Goal: Task Accomplishment & Management: Use online tool/utility

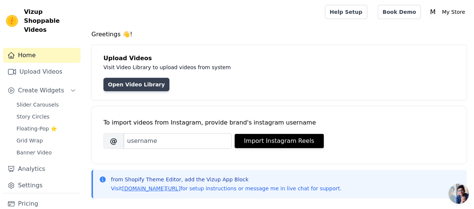
click at [142, 87] on link "Open Video Library" at bounding box center [136, 84] width 66 height 13
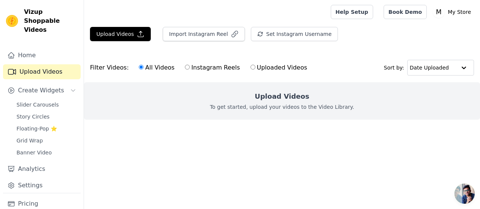
click at [271, 97] on h2 "Upload Videos" at bounding box center [281, 96] width 54 height 10
click at [147, 67] on label "All Videos" at bounding box center [156, 68] width 36 height 10
click at [143, 67] on input "All Videos" at bounding box center [141, 67] width 5 height 5
click at [121, 31] on button "Upload Videos" at bounding box center [120, 34] width 61 height 14
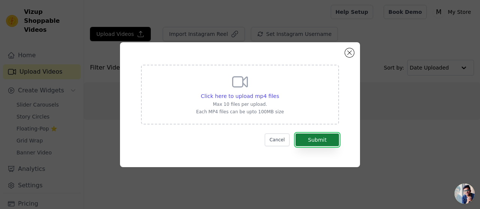
click at [307, 140] on button "Submit" at bounding box center [316, 140] width 43 height 13
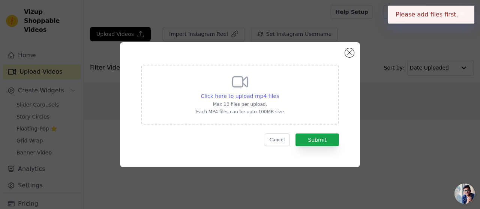
click at [254, 94] on span "Click here to upload mp4 files" at bounding box center [240, 96] width 78 height 6
click at [278, 93] on input "Click here to upload mp4 files Max 10 files per upload. Each MP4 files can be u…" at bounding box center [278, 92] width 0 height 0
type input "C:\fakepath\WhatsApp Video 2025-09-19 at 1.33.06 AM.mp4"
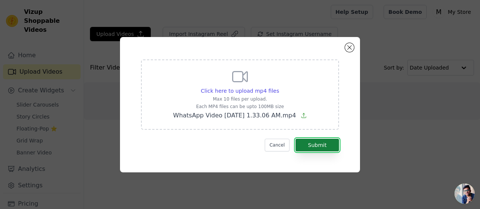
click at [311, 146] on button "Submit" at bounding box center [316, 145] width 43 height 13
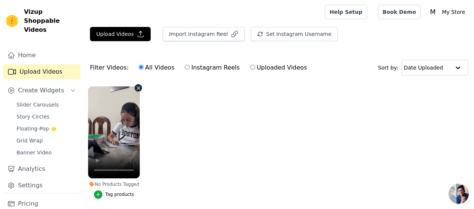
drag, startPoint x: 142, startPoint y: 170, endPoint x: 115, endPoint y: 138, distance: 42.0
click at [115, 138] on ul "No Products Tagged Tag products" at bounding box center [279, 150] width 390 height 136
click at [250, 68] on label "Uploaded Videos" at bounding box center [278, 68] width 57 height 10
click at [250, 68] on input "Uploaded Videos" at bounding box center [252, 67] width 5 height 5
radio input "true"
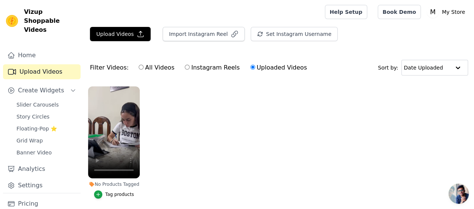
click at [250, 68] on input "Uploaded Videos" at bounding box center [252, 67] width 5 height 5
click at [160, 145] on ul "No Products Tagged Tag products" at bounding box center [279, 150] width 390 height 136
click at [26, 178] on link "Settings" at bounding box center [42, 185] width 78 height 15
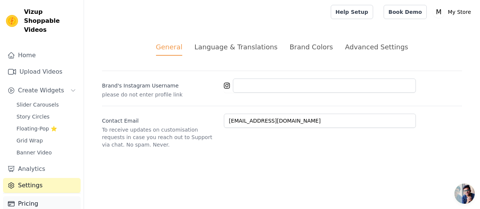
click at [49, 197] on link "Pricing" at bounding box center [42, 204] width 78 height 15
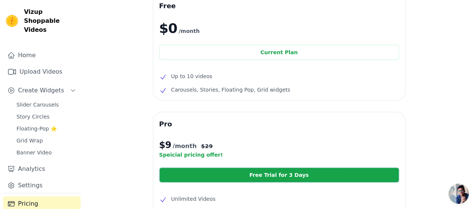
scroll to position [39, 0]
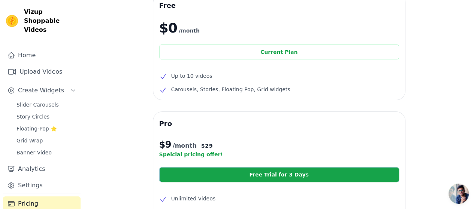
drag, startPoint x: 468, startPoint y: 90, endPoint x: 476, endPoint y: 96, distance: 9.9
click at [474, 96] on html "Vizup Shoppable Videos Home Upload Videos Create Widgets Slider Carousels Story…" at bounding box center [237, 171] width 474 height 421
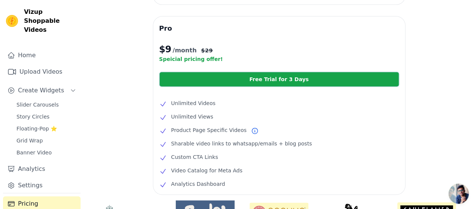
scroll to position [136, 0]
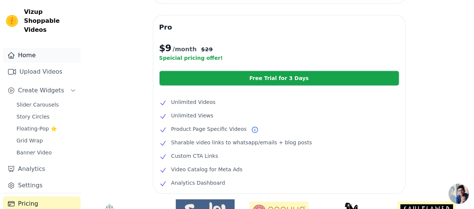
click at [47, 48] on link "Home" at bounding box center [42, 55] width 78 height 15
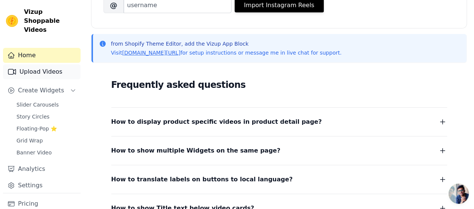
click at [44, 64] on link "Upload Videos" at bounding box center [42, 71] width 78 height 15
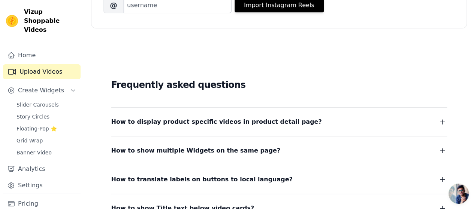
scroll to position [25, 0]
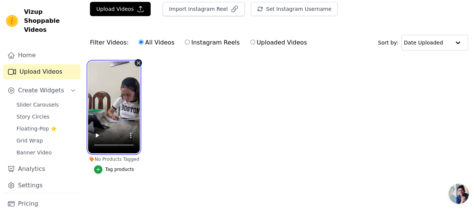
click at [120, 74] on video at bounding box center [114, 107] width 52 height 92
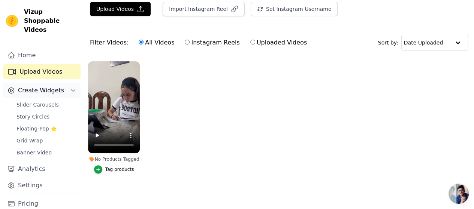
click at [46, 86] on span "Create Widgets" at bounding box center [41, 90] width 46 height 9
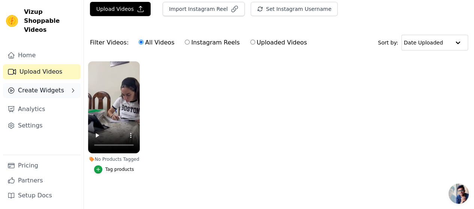
click at [46, 86] on span "Create Widgets" at bounding box center [41, 90] width 46 height 9
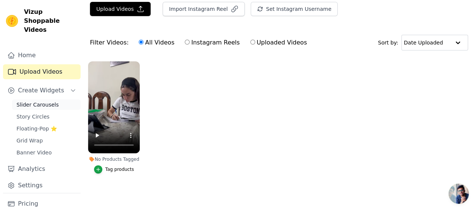
click at [47, 101] on span "Slider Carousels" at bounding box center [37, 104] width 42 height 7
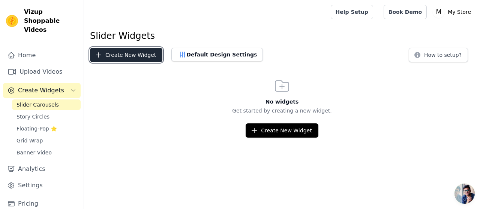
click at [113, 58] on button "Create New Widget" at bounding box center [126, 55] width 72 height 14
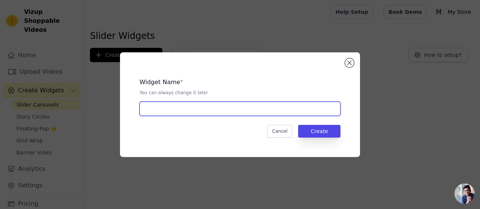
click at [173, 108] on input "text" at bounding box center [239, 109] width 201 height 14
type input "W"
type input "AMERICAN DIPLOMA"
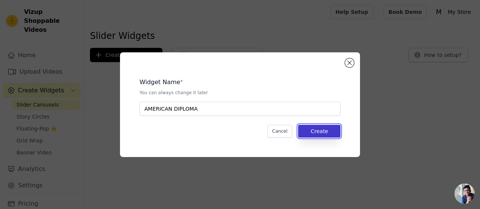
click at [318, 130] on button "Create" at bounding box center [319, 131] width 42 height 13
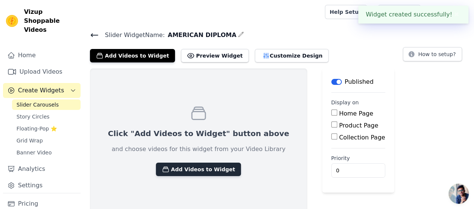
click at [190, 169] on button "Add Videos to Widget" at bounding box center [198, 169] width 85 height 13
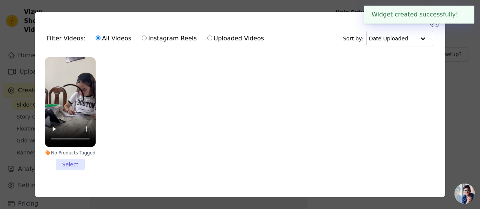
click at [73, 160] on li "No Products Tagged Select" at bounding box center [70, 113] width 51 height 113
click at [0, 0] on input "No Products Tagged Select" at bounding box center [0, 0] width 0 height 0
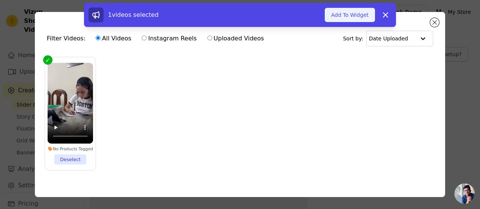
click at [352, 19] on button "Add To Widget" at bounding box center [349, 15] width 50 height 14
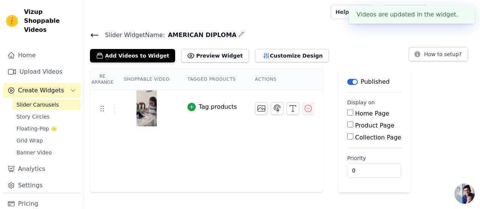
click at [347, 114] on input "Home Page" at bounding box center [350, 113] width 6 height 6
checkbox input "true"
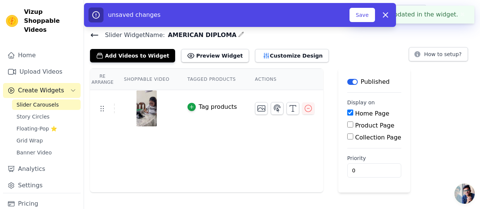
click at [347, 122] on input "Product Page" at bounding box center [350, 125] width 6 height 6
checkbox input "true"
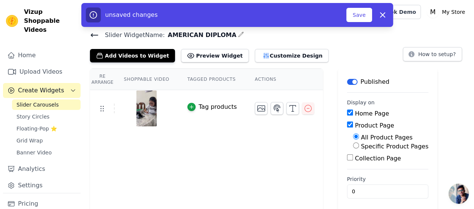
click at [353, 137] on input "All Product Pages" at bounding box center [356, 137] width 6 height 6
click at [353, 146] on input "Specific Product Pages" at bounding box center [356, 146] width 6 height 6
radio input "true"
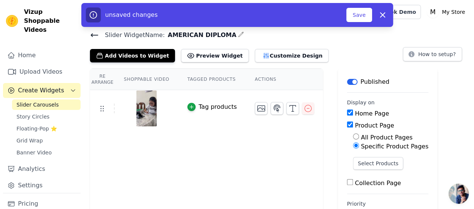
click at [347, 128] on div "Product Page" at bounding box center [387, 125] width 81 height 9
click at [347, 123] on input "Product Page" at bounding box center [350, 125] width 6 height 6
checkbox input "false"
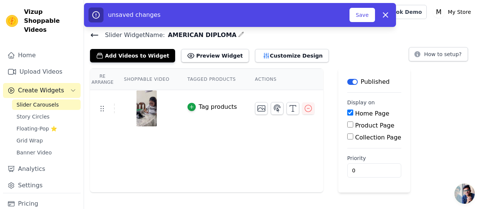
click at [347, 140] on div "Collection Page" at bounding box center [374, 137] width 54 height 9
click at [347, 137] on input "Collection Page" at bounding box center [350, 137] width 6 height 6
checkbox input "true"
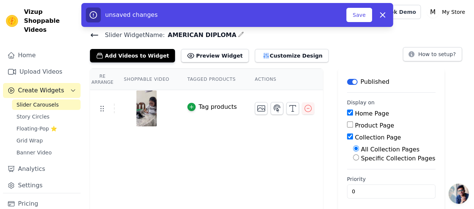
click at [353, 159] on input "Specific Collection Pages" at bounding box center [356, 158] width 6 height 6
radio input "true"
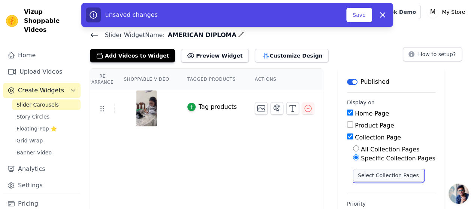
click at [353, 169] on button "Select Collection Pages" at bounding box center [388, 175] width 71 height 13
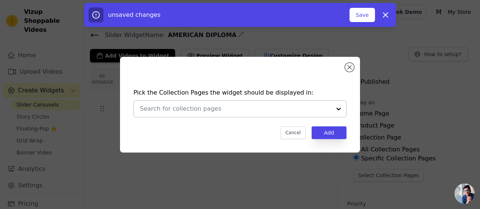
click at [331, 105] on div at bounding box center [338, 109] width 15 height 16
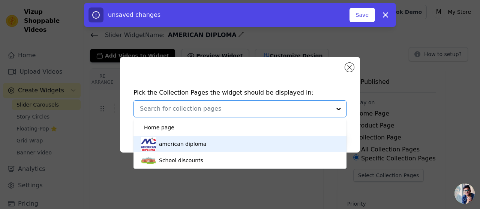
click at [243, 143] on div "american diploma" at bounding box center [240, 144] width 198 height 16
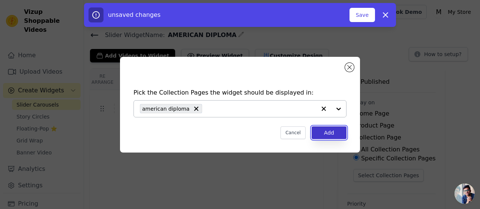
click at [332, 132] on button "Add" at bounding box center [328, 133] width 35 height 13
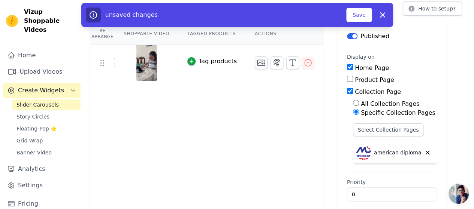
scroll to position [52, 0]
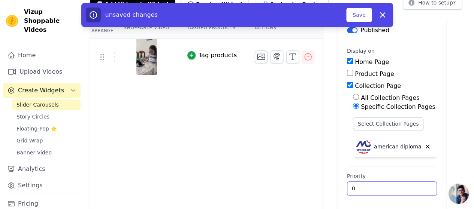
click at [366, 190] on input "0" at bounding box center [392, 189] width 90 height 14
click at [406, 185] on input "4" at bounding box center [392, 189] width 90 height 14
click at [406, 185] on input "5" at bounding box center [392, 189] width 90 height 14
click at [406, 185] on input "6" at bounding box center [392, 189] width 90 height 14
click at [406, 185] on input "7" at bounding box center [392, 189] width 90 height 14
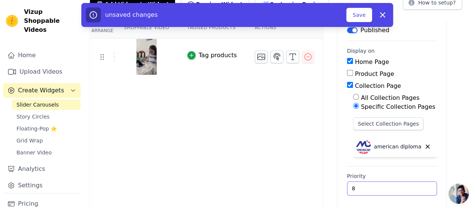
click at [406, 185] on input "8" at bounding box center [392, 189] width 90 height 14
click at [406, 185] on input "9" at bounding box center [392, 189] width 90 height 14
click at [406, 185] on input "10" at bounding box center [392, 189] width 90 height 14
click at [406, 185] on input "11" at bounding box center [392, 189] width 90 height 14
click at [406, 185] on input "12" at bounding box center [392, 189] width 90 height 14
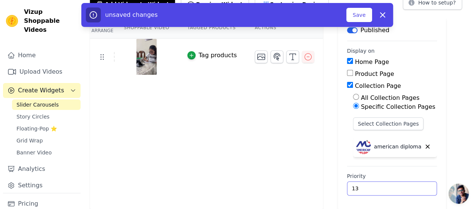
click at [406, 185] on input "13" at bounding box center [392, 189] width 90 height 14
click at [406, 185] on input "14" at bounding box center [392, 189] width 90 height 14
click at [406, 185] on input "15" at bounding box center [392, 189] width 90 height 14
click at [406, 185] on input "16" at bounding box center [392, 189] width 90 height 14
click at [406, 185] on input "17" at bounding box center [392, 189] width 90 height 14
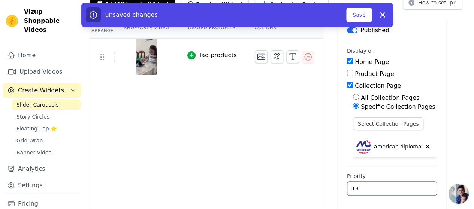
click at [406, 185] on input "18" at bounding box center [392, 189] width 90 height 14
click at [406, 185] on input "19" at bounding box center [392, 189] width 90 height 14
click at [406, 185] on input "20" at bounding box center [392, 189] width 90 height 14
click at [404, 189] on input "19" at bounding box center [392, 189] width 90 height 14
click at [404, 189] on input "18" at bounding box center [392, 189] width 90 height 14
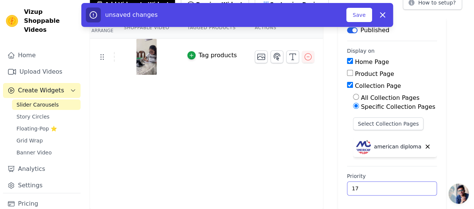
click at [404, 189] on input "17" at bounding box center [392, 189] width 90 height 14
click at [404, 189] on input "16" at bounding box center [392, 189] width 90 height 14
click at [404, 189] on input "15" at bounding box center [392, 189] width 90 height 14
click at [404, 189] on input "14" at bounding box center [392, 189] width 90 height 14
click at [404, 189] on input "13" at bounding box center [392, 189] width 90 height 14
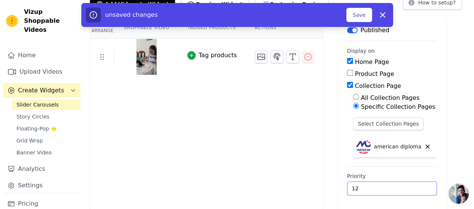
click at [404, 189] on input "12" at bounding box center [392, 189] width 90 height 14
click at [377, 194] on input "12" at bounding box center [392, 189] width 90 height 14
type input "1"
click at [364, 19] on button "Save" at bounding box center [358, 15] width 25 height 14
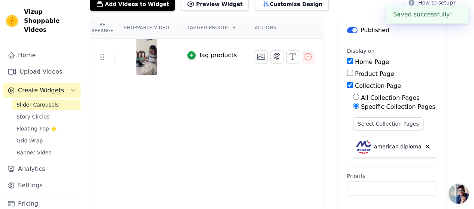
click at [191, 55] on button "Tag products" at bounding box center [211, 55] width 49 height 9
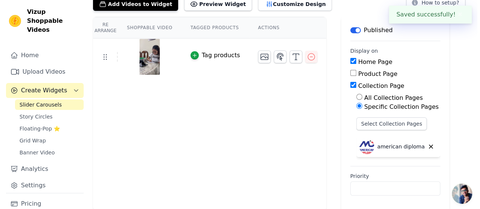
scroll to position [0, 0]
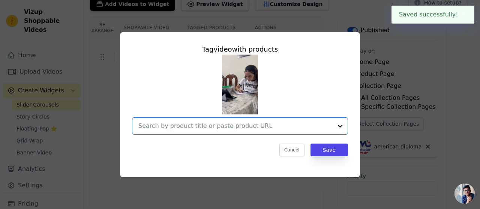
click at [206, 122] on input "text" at bounding box center [235, 126] width 194 height 9
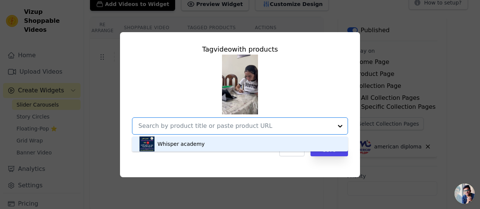
click at [216, 143] on div "Whisper academy" at bounding box center [239, 144] width 201 height 15
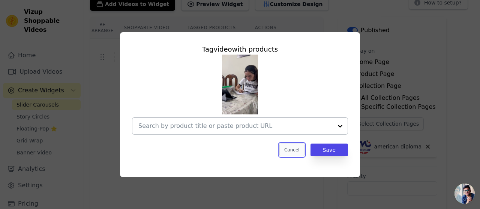
click at [297, 145] on button "Cancel" at bounding box center [291, 150] width 25 height 13
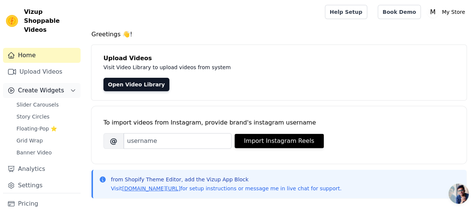
click at [52, 86] on span "Create Widgets" at bounding box center [41, 90] width 46 height 9
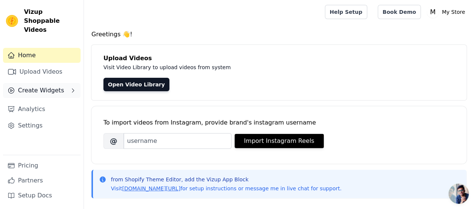
click at [52, 86] on span "Create Widgets" at bounding box center [41, 90] width 46 height 9
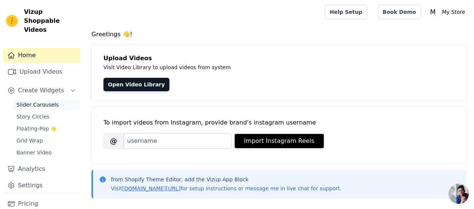
click at [49, 101] on span "Slider Carousels" at bounding box center [37, 104] width 42 height 7
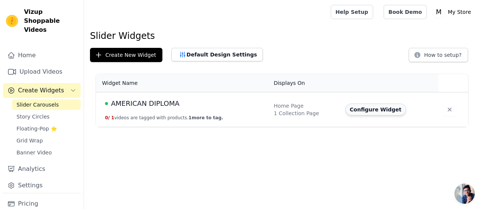
click at [361, 105] on button "Configure Widget" at bounding box center [375, 110] width 61 height 12
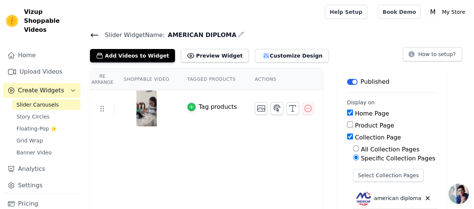
click at [190, 106] on icon "button" at bounding box center [191, 107] width 3 height 3
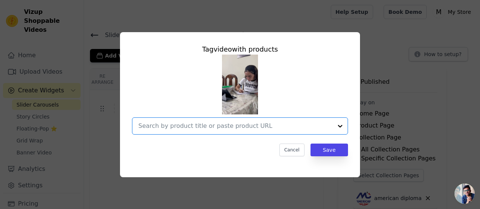
click at [198, 129] on input "text" at bounding box center [235, 126] width 194 height 9
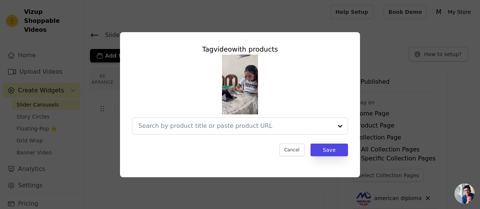
click at [205, 117] on div at bounding box center [240, 95] width 216 height 80
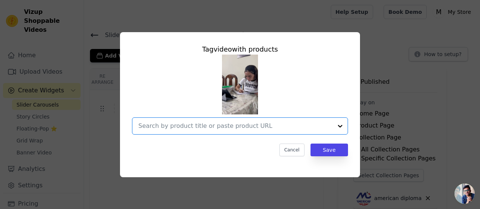
click at [202, 122] on input "text" at bounding box center [235, 126] width 194 height 9
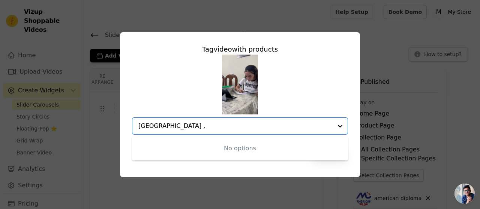
type input "WHISPER ACADEMY"
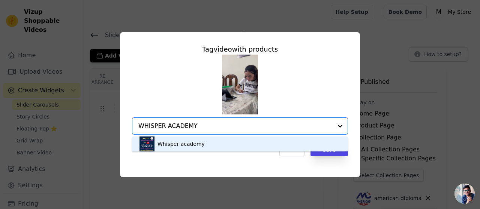
click at [239, 149] on div "Whisper academy" at bounding box center [239, 144] width 201 height 15
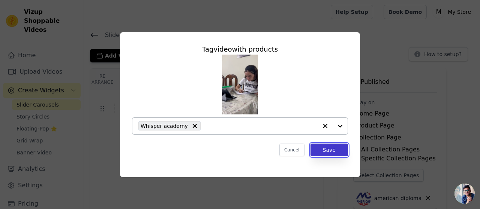
click at [338, 150] on button "Save" at bounding box center [328, 150] width 37 height 13
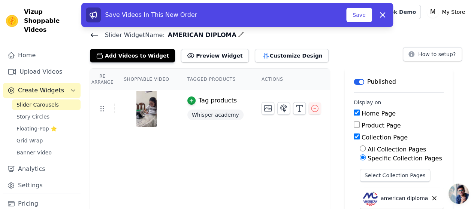
click at [205, 100] on div "Tag products" at bounding box center [218, 100] width 38 height 9
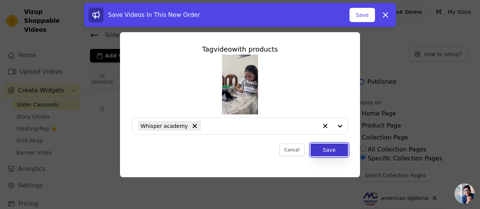
click at [318, 147] on button "Save" at bounding box center [328, 150] width 37 height 13
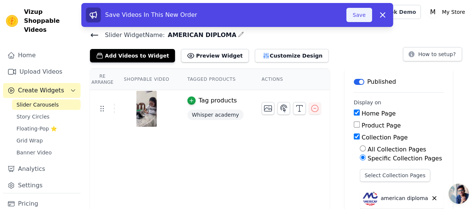
click at [364, 13] on button "Save" at bounding box center [358, 15] width 25 height 14
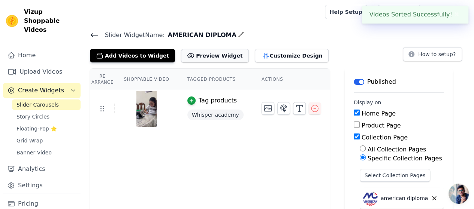
click at [196, 56] on button "Preview Widget" at bounding box center [214, 55] width 67 height 13
